Goal: Information Seeking & Learning: Learn about a topic

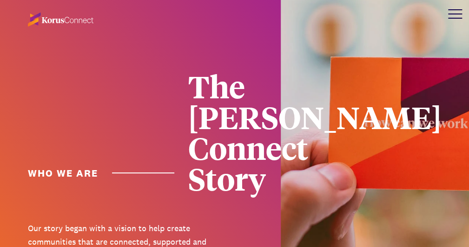
click at [463, 20] on div at bounding box center [455, 14] width 28 height 28
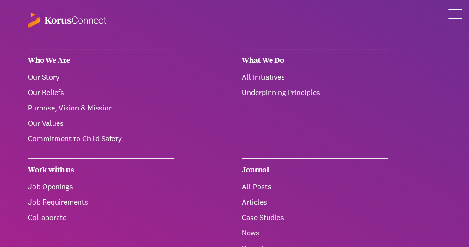
click at [57, 103] on link "Purpose, Vision & Mission" at bounding box center [70, 108] width 85 height 10
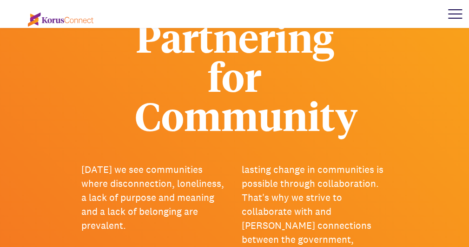
scroll to position [774, 0]
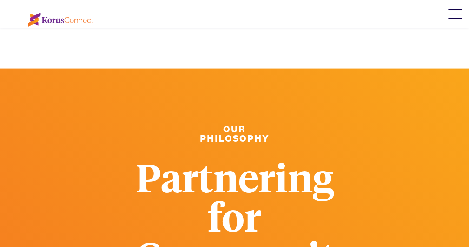
click at [451, 23] on div at bounding box center [455, 14] width 28 height 28
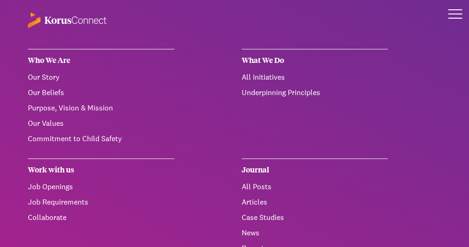
click at [250, 75] on link "All Initiatives" at bounding box center [263, 77] width 43 height 10
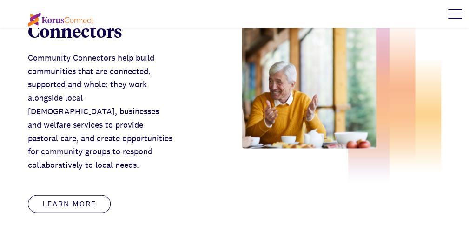
scroll to position [718, 0]
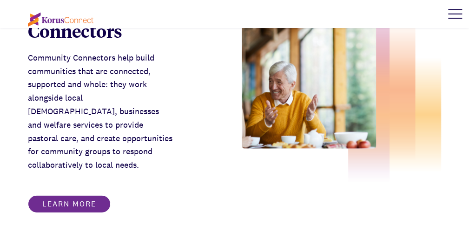
click at [96, 195] on link "Learn more" at bounding box center [69, 204] width 83 height 18
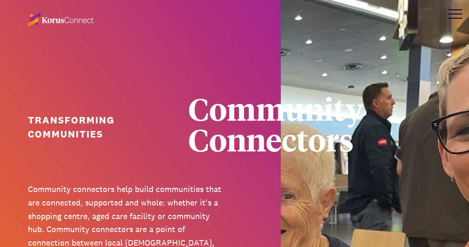
click at [449, 18] on div at bounding box center [455, 18] width 14 height 1
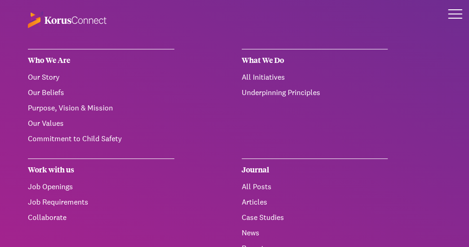
click at [62, 107] on link "Purpose, Vision & Mission" at bounding box center [70, 108] width 85 height 10
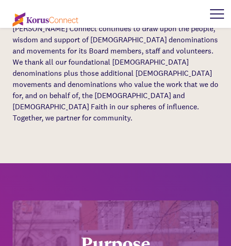
scroll to position [1700, 0]
click at [113, 232] on div "Purpose" at bounding box center [115, 248] width 69 height 32
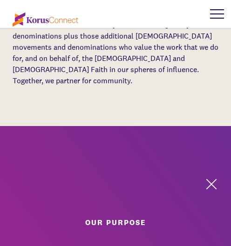
scroll to position [1737, 0]
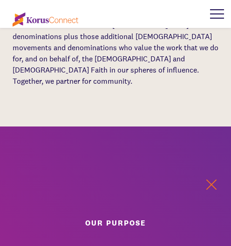
click at [209, 178] on button at bounding box center [211, 185] width 14 height 14
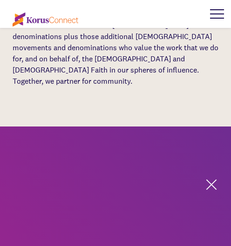
click at [216, 178] on button at bounding box center [211, 185] width 14 height 14
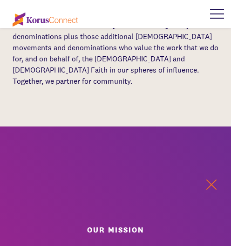
click at [213, 178] on button at bounding box center [211, 185] width 14 height 14
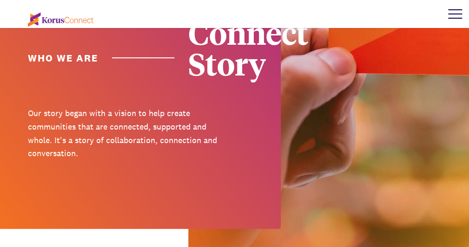
scroll to position [0, 0]
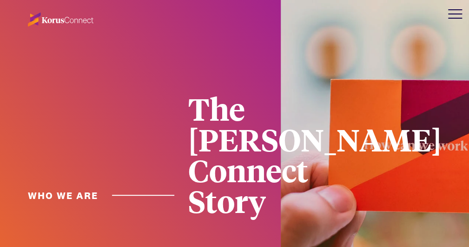
click at [454, 15] on div at bounding box center [455, 14] width 28 height 28
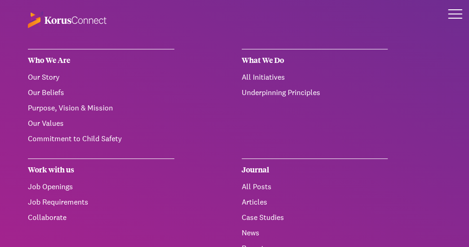
click at [47, 103] on link "Purpose, Vision & Mission" at bounding box center [70, 108] width 85 height 10
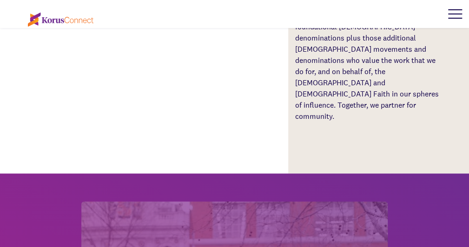
scroll to position [1765, 0]
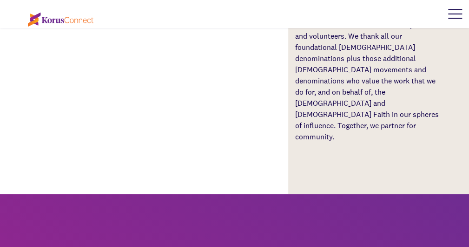
scroll to position [1812, 0]
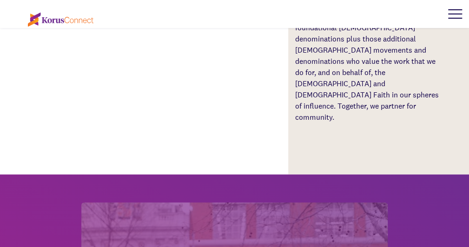
click at [454, 8] on div at bounding box center [455, 14] width 28 height 28
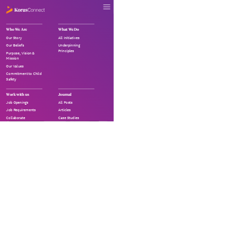
scroll to position [0, 0]
